Goal: Task Accomplishment & Management: Use online tool/utility

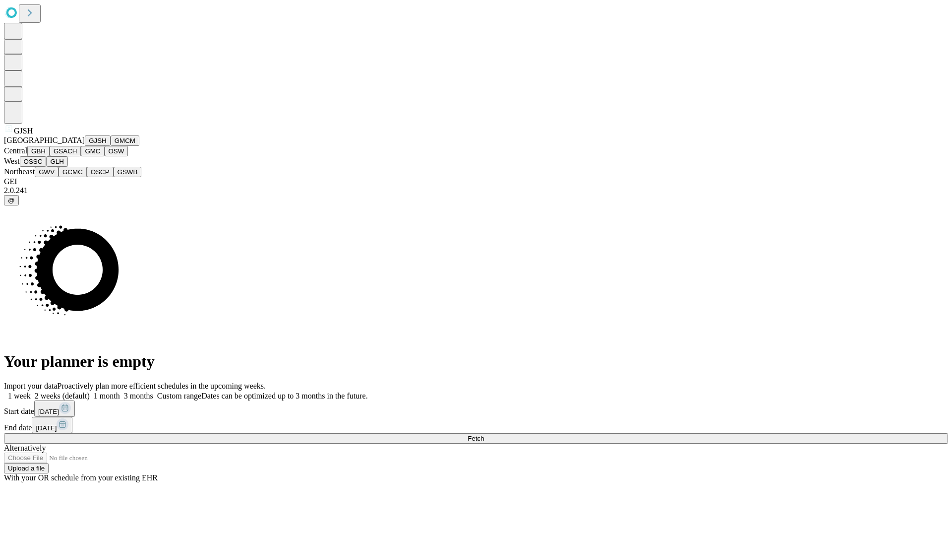
click at [85, 146] on button "GJSH" at bounding box center [98, 140] width 26 height 10
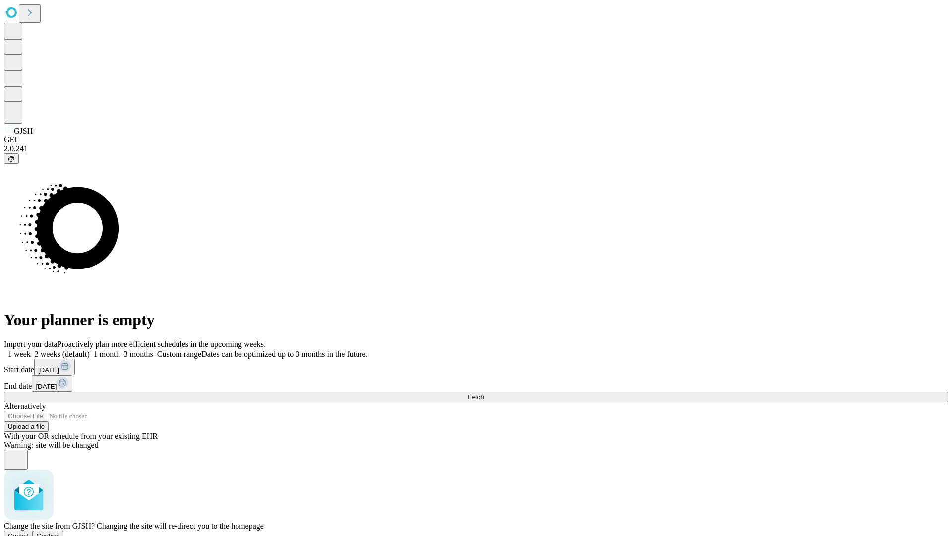
click at [60, 532] on span "Confirm" at bounding box center [48, 535] width 23 height 7
click at [90, 350] on label "2 weeks (default)" at bounding box center [60, 354] width 59 height 8
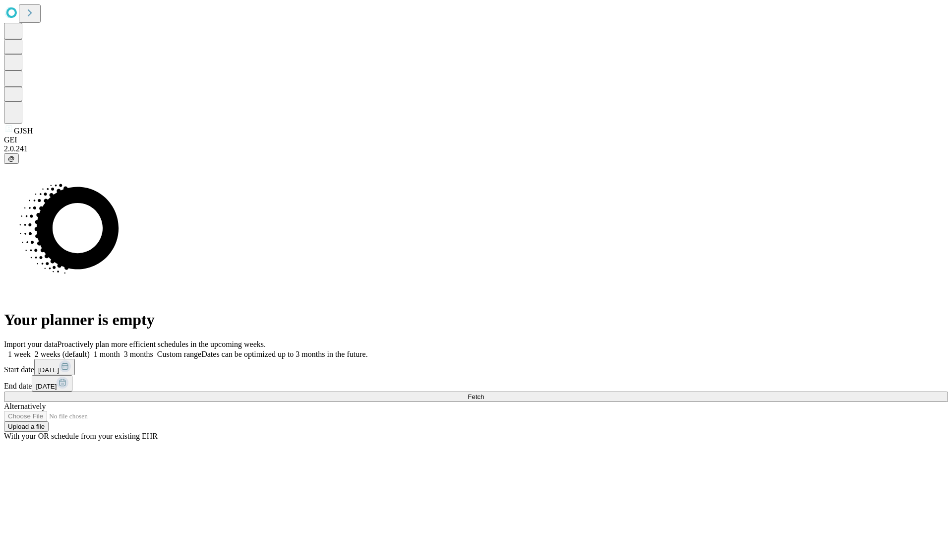
click at [484, 393] on span "Fetch" at bounding box center [476, 396] width 16 height 7
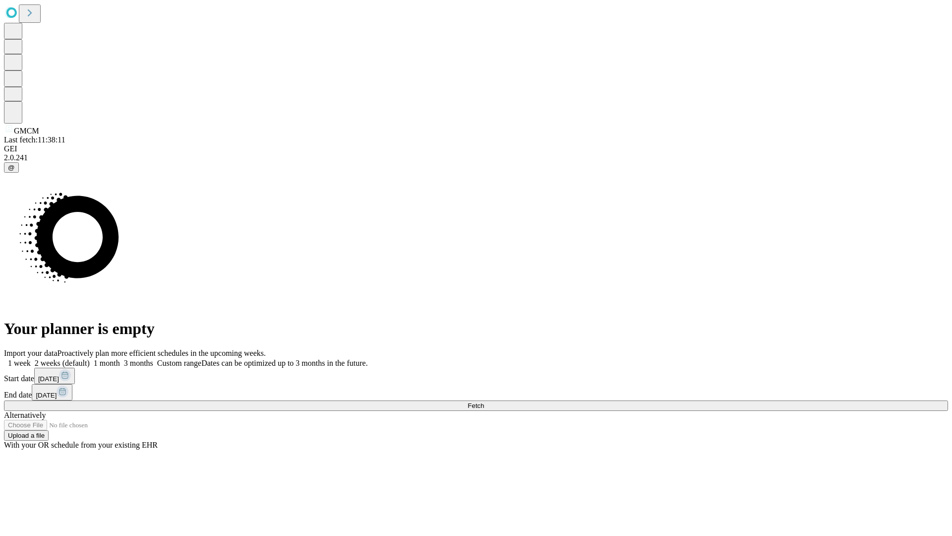
click at [90, 359] on label "2 weeks (default)" at bounding box center [60, 363] width 59 height 8
click at [484, 402] on span "Fetch" at bounding box center [476, 405] width 16 height 7
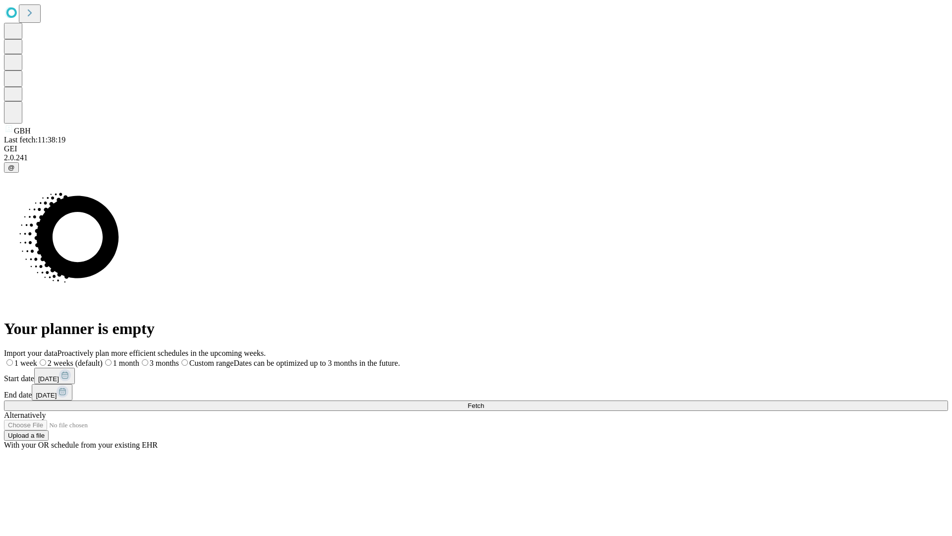
click at [484, 402] on span "Fetch" at bounding box center [476, 405] width 16 height 7
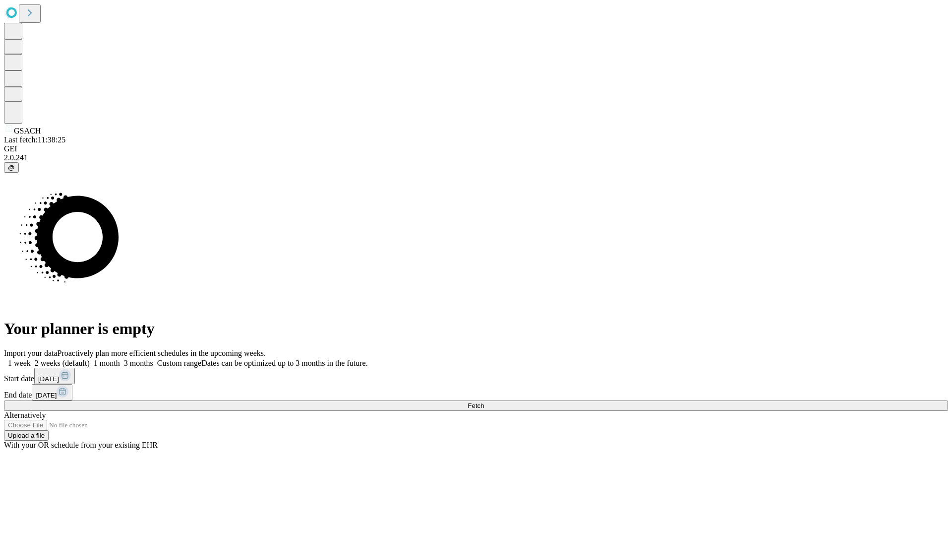
click at [90, 359] on label "2 weeks (default)" at bounding box center [60, 363] width 59 height 8
click at [484, 402] on span "Fetch" at bounding box center [476, 405] width 16 height 7
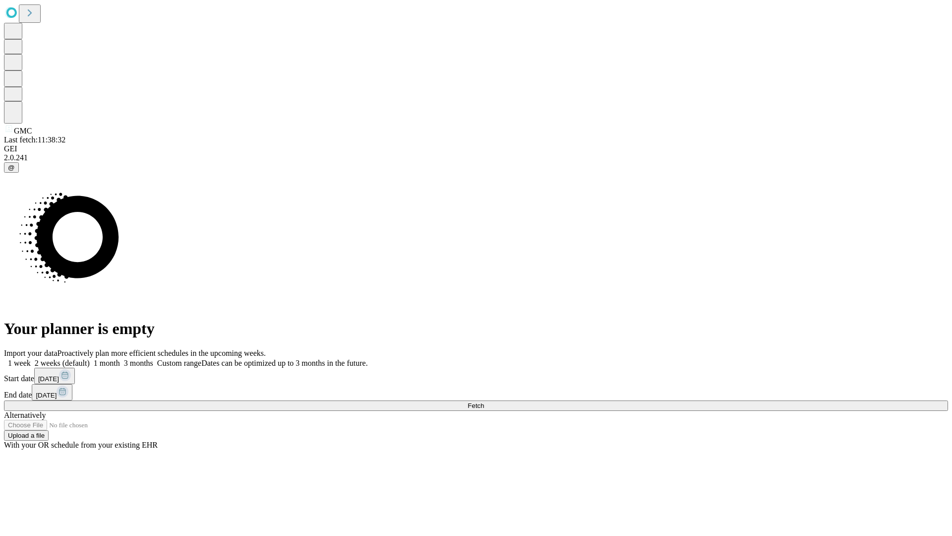
click at [484, 402] on span "Fetch" at bounding box center [476, 405] width 16 height 7
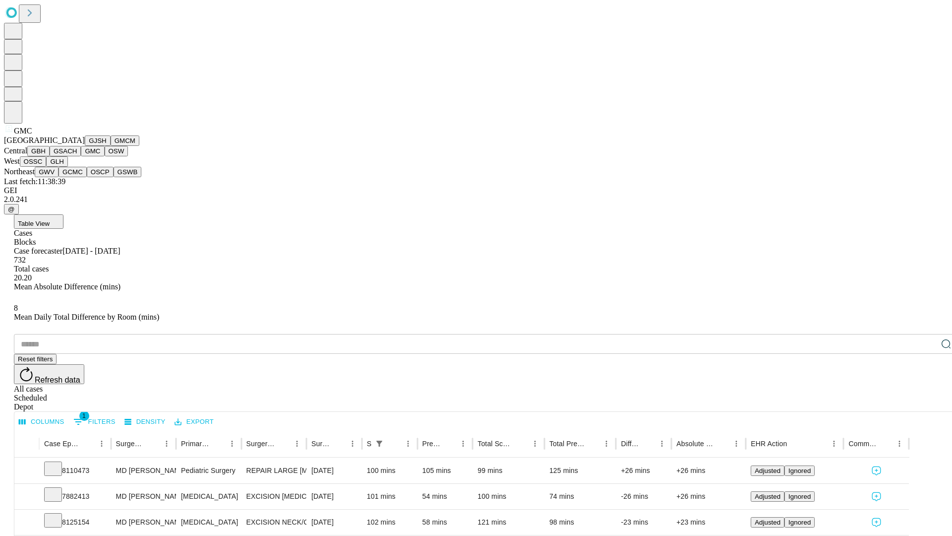
click at [105, 156] on button "OSW" at bounding box center [117, 151] width 24 height 10
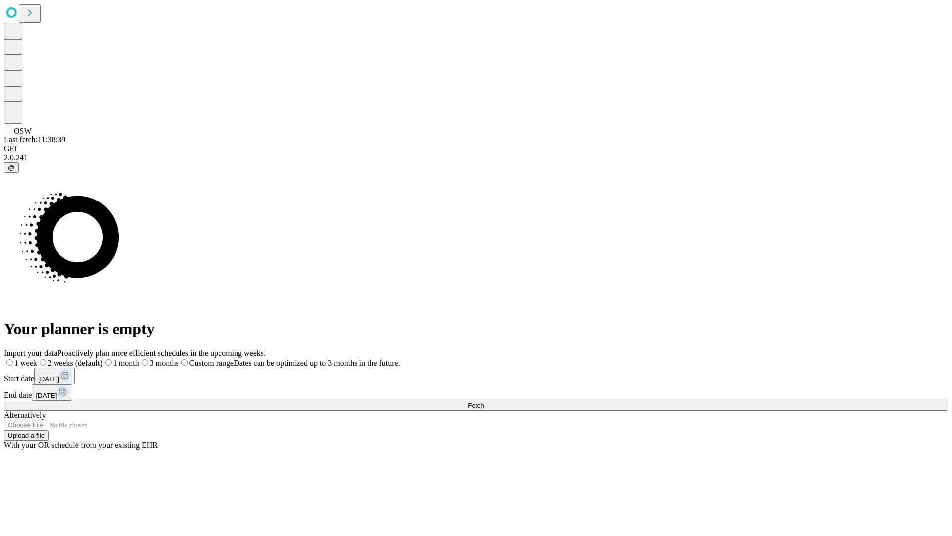
click at [103, 359] on label "2 weeks (default)" at bounding box center [69, 363] width 65 height 8
click at [484, 402] on span "Fetch" at bounding box center [476, 405] width 16 height 7
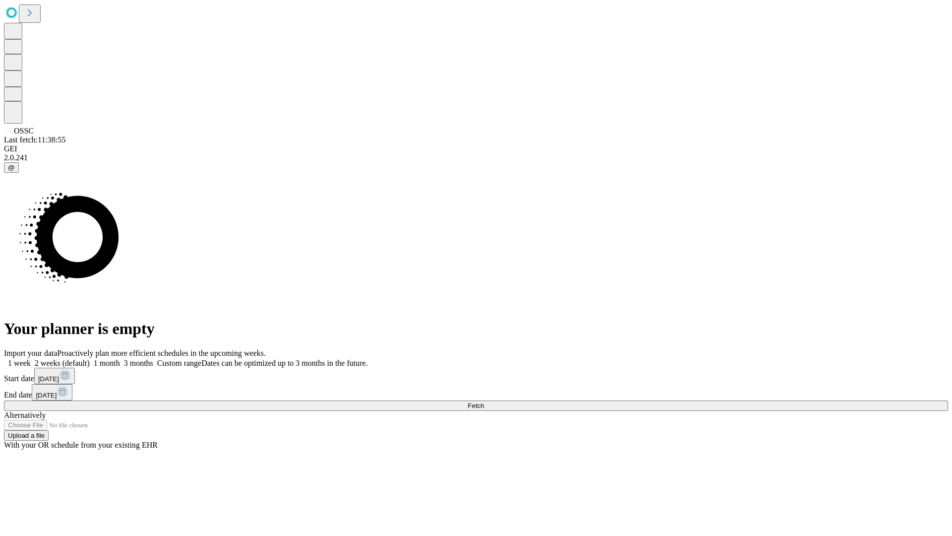
click at [90, 359] on label "2 weeks (default)" at bounding box center [60, 363] width 59 height 8
click at [484, 402] on span "Fetch" at bounding box center [476, 405] width 16 height 7
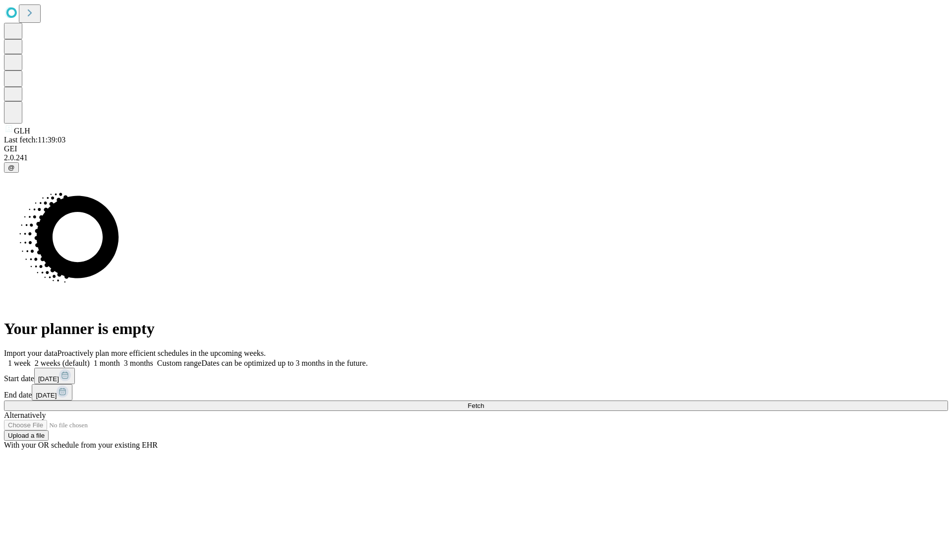
click at [90, 359] on label "2 weeks (default)" at bounding box center [60, 363] width 59 height 8
click at [484, 402] on span "Fetch" at bounding box center [476, 405] width 16 height 7
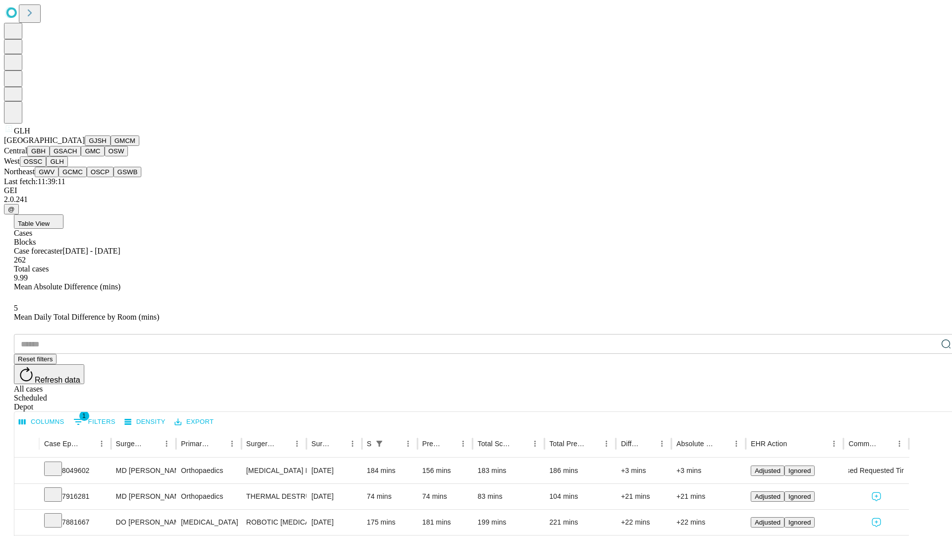
click at [59, 177] on button "GWV" at bounding box center [47, 172] width 24 height 10
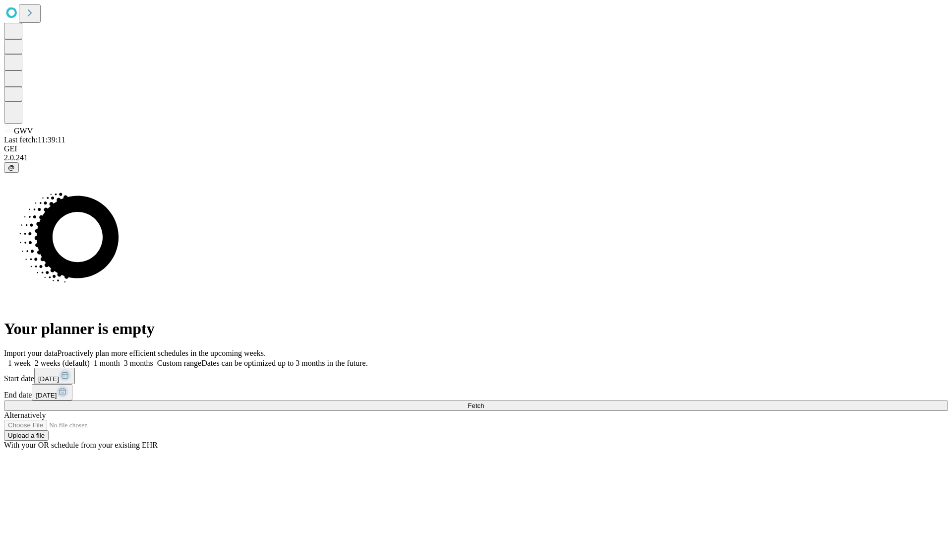
click at [90, 359] on label "2 weeks (default)" at bounding box center [60, 363] width 59 height 8
click at [484, 402] on span "Fetch" at bounding box center [476, 405] width 16 height 7
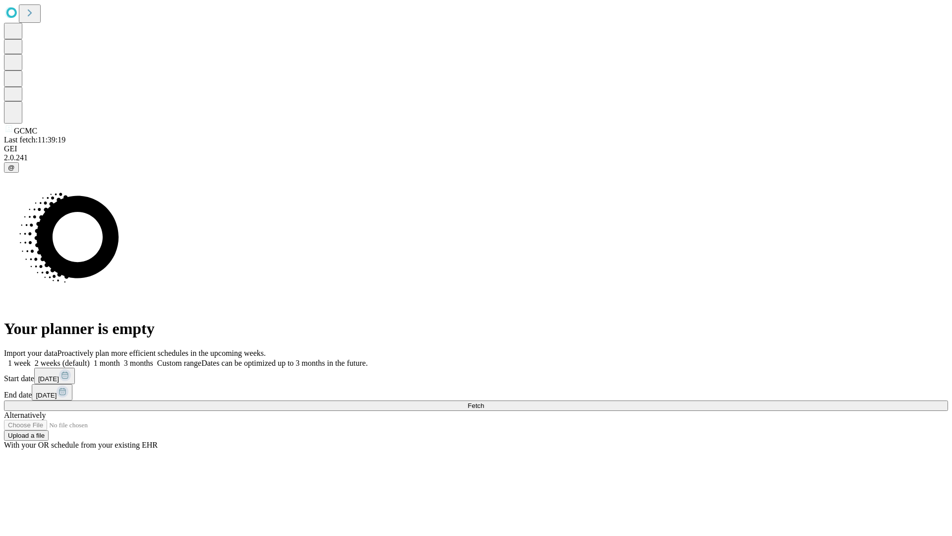
click at [90, 359] on label "2 weeks (default)" at bounding box center [60, 363] width 59 height 8
click at [484, 402] on span "Fetch" at bounding box center [476, 405] width 16 height 7
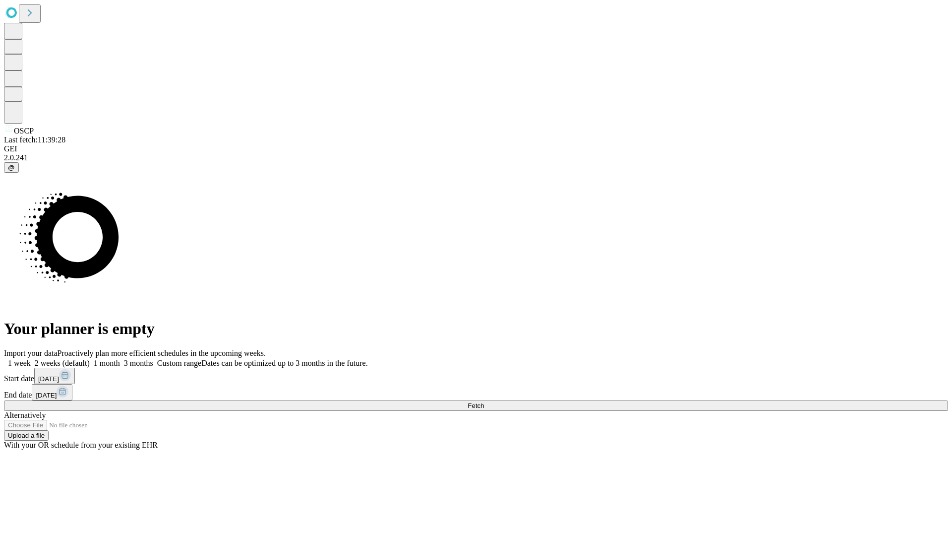
click at [484, 402] on span "Fetch" at bounding box center [476, 405] width 16 height 7
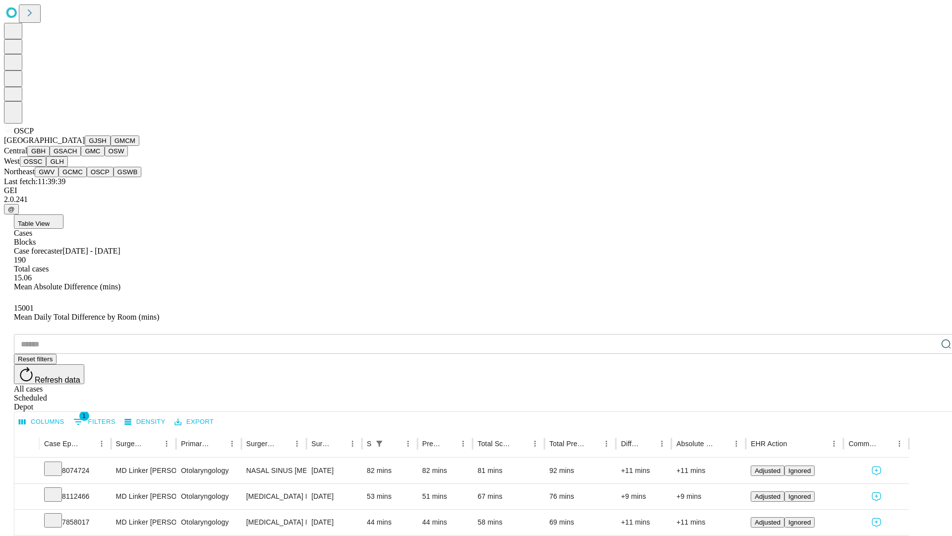
click at [114, 177] on button "GSWB" at bounding box center [128, 172] width 28 height 10
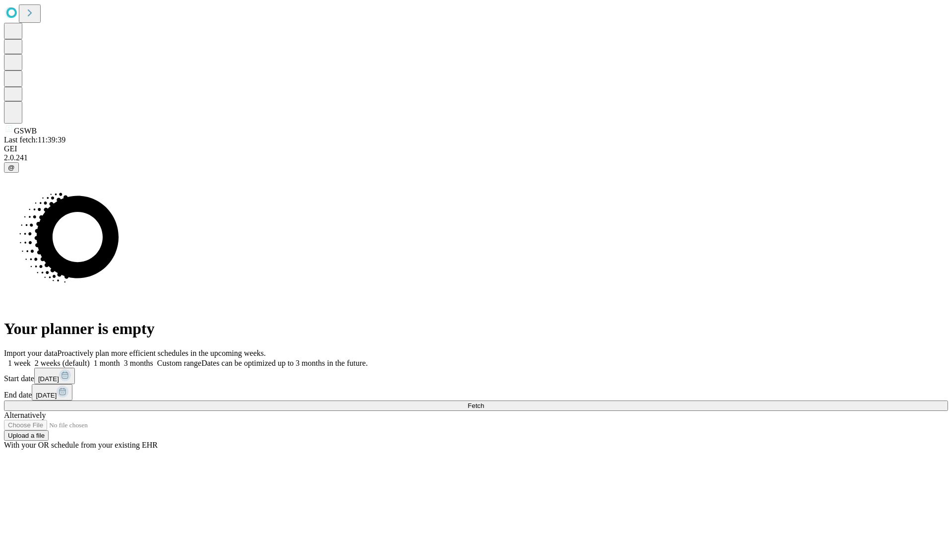
click at [90, 359] on label "2 weeks (default)" at bounding box center [60, 363] width 59 height 8
click at [484, 402] on span "Fetch" at bounding box center [476, 405] width 16 height 7
